Goal: Transaction & Acquisition: Purchase product/service

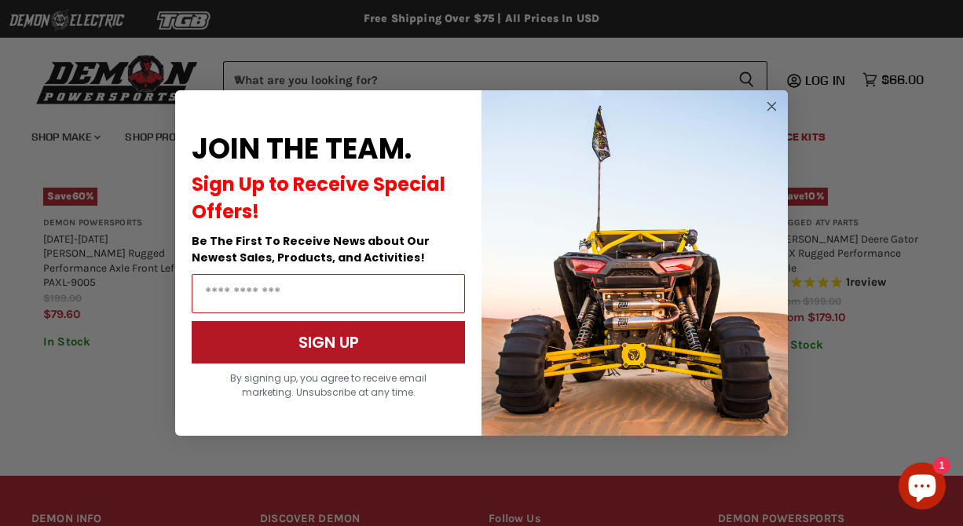
scroll to position [1193, 0]
